Goal: Transaction & Acquisition: Purchase product/service

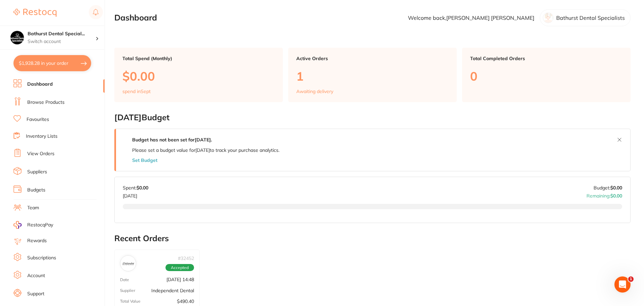
click at [80, 66] on button "$1,928.28 in your order" at bounding box center [52, 63] width 78 height 16
checkbox input "true"
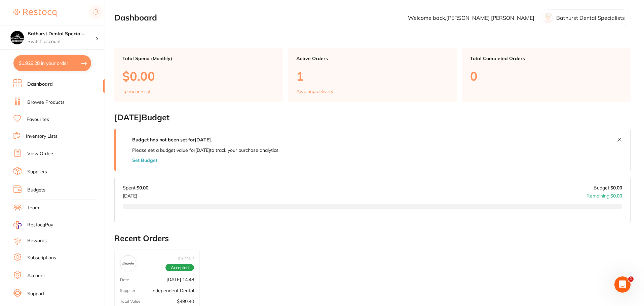
checkbox input "true"
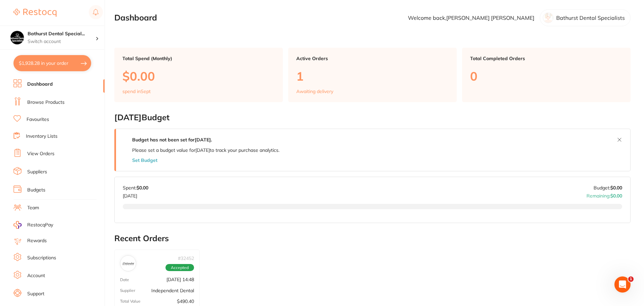
checkbox input "true"
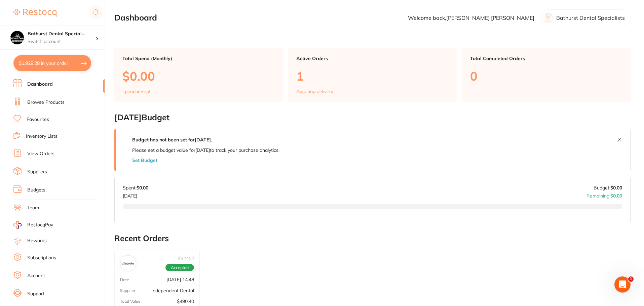
checkbox input "true"
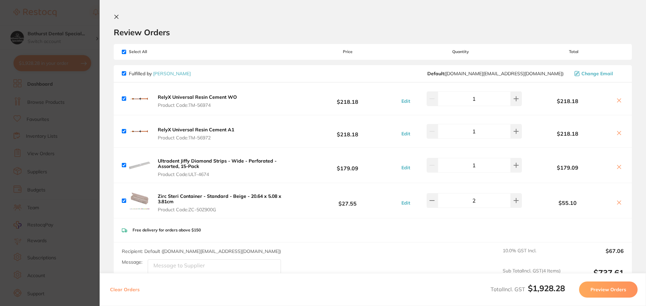
click at [80, 20] on section "Update RRP Set your pre negotiated price for this item. Item Agreed RRP (excl. …" at bounding box center [323, 153] width 646 height 306
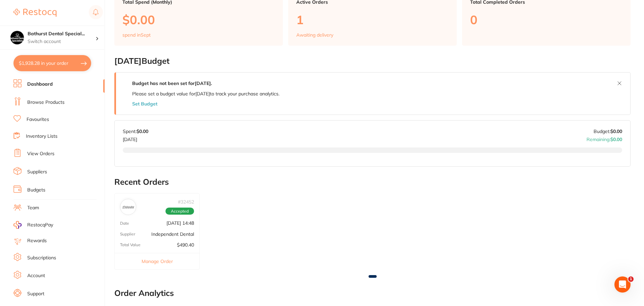
scroll to position [50, 0]
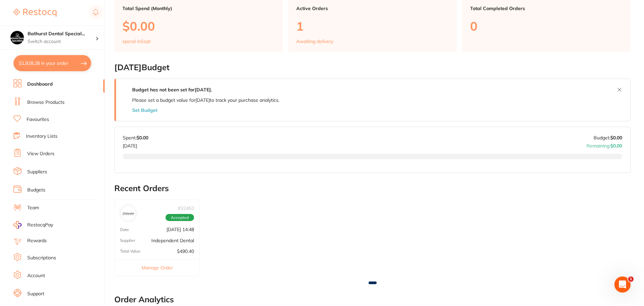
click at [149, 215] on div "# 32452 Accepted" at bounding box center [157, 211] width 85 height 22
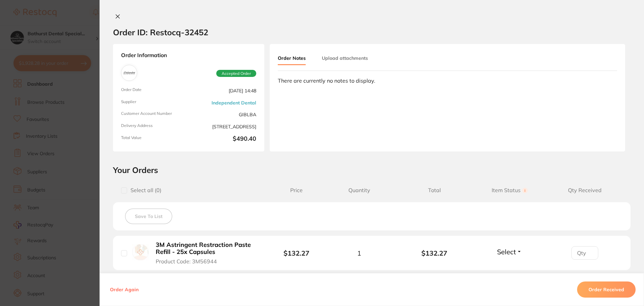
scroll to position [0, 0]
click at [69, 157] on section "Order ID: Restocq- 32452 Order Information Accepted Order Order Date [DATE] 14:…" at bounding box center [322, 153] width 644 height 306
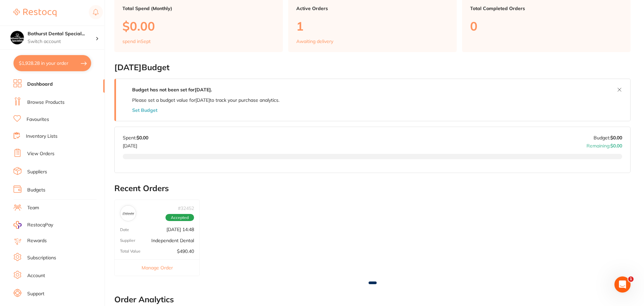
click at [46, 66] on button "$1,928.28 in your order" at bounding box center [52, 63] width 78 height 16
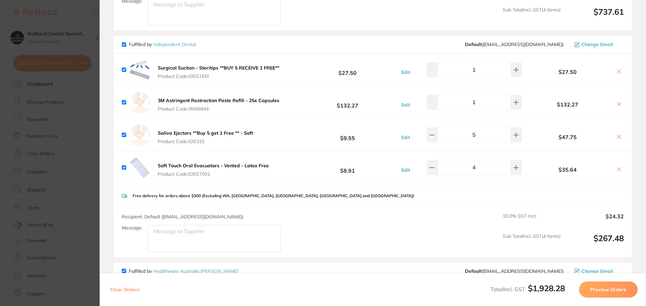
scroll to position [269, 0]
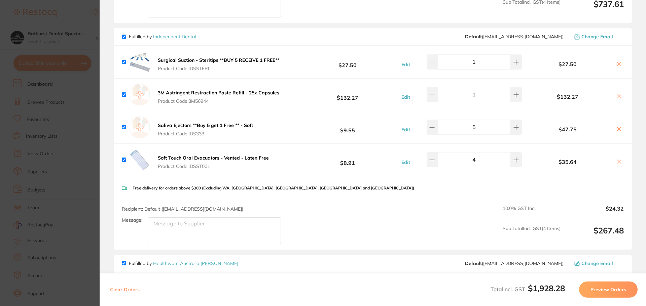
click at [227, 63] on b "Surgical Suction - Steritips **BUY 5 RECEIVE 1 FREE**" at bounding box center [218, 60] width 121 height 6
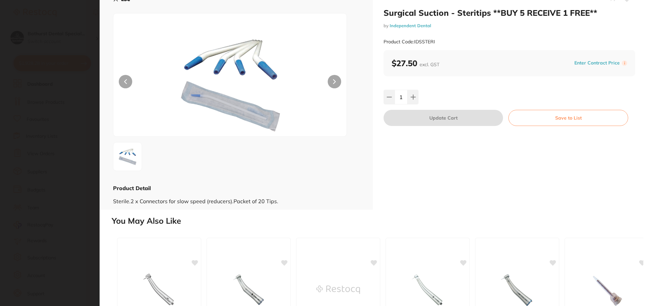
scroll to position [0, 0]
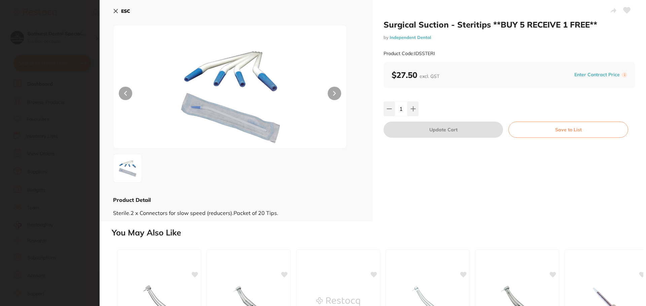
click at [115, 9] on icon at bounding box center [115, 10] width 5 height 5
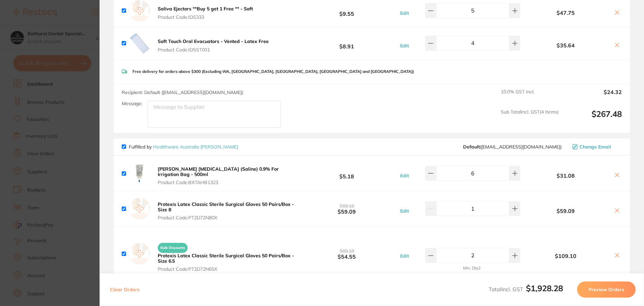
scroll to position [370, 0]
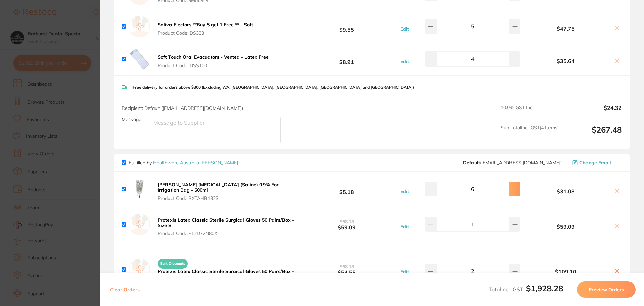
click at [515, 192] on button at bounding box center [514, 189] width 11 height 15
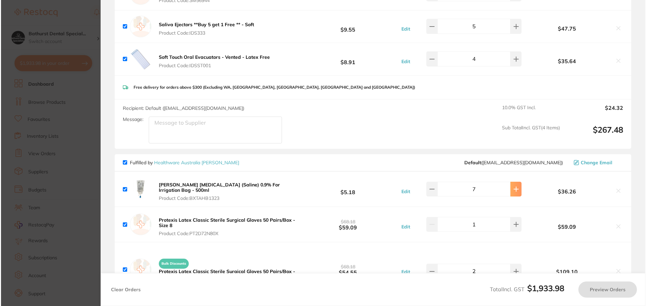
scroll to position [0, 0]
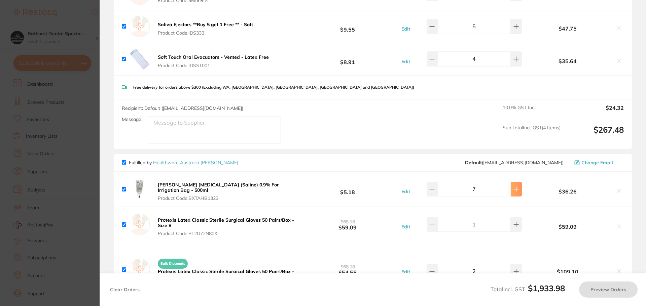
click at [515, 192] on button at bounding box center [516, 189] width 11 height 15
type input "8"
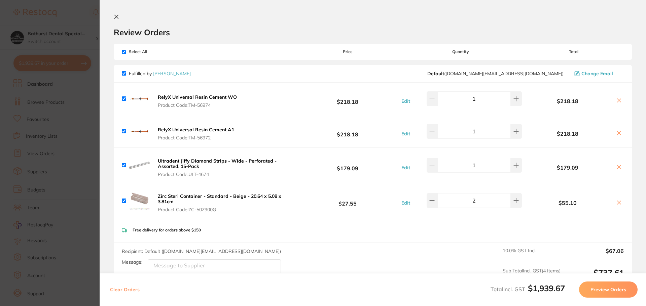
click at [117, 20] on button at bounding box center [118, 17] width 8 height 6
